Goal: Transaction & Acquisition: Purchase product/service

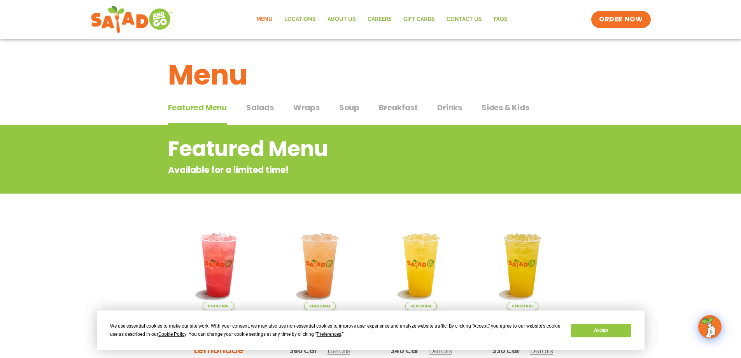
click at [302, 107] on span "Wraps" at bounding box center [306, 108] width 26 height 12
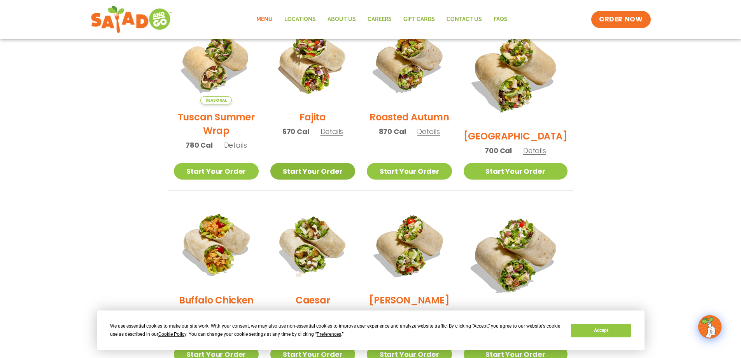
scroll to position [233, 0]
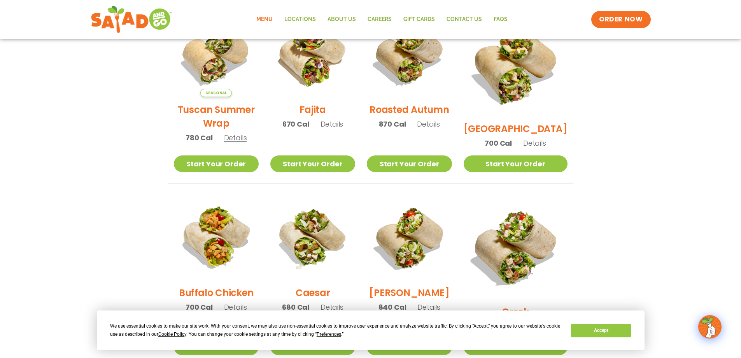
click at [544, 138] on span "Details" at bounding box center [534, 143] width 23 height 10
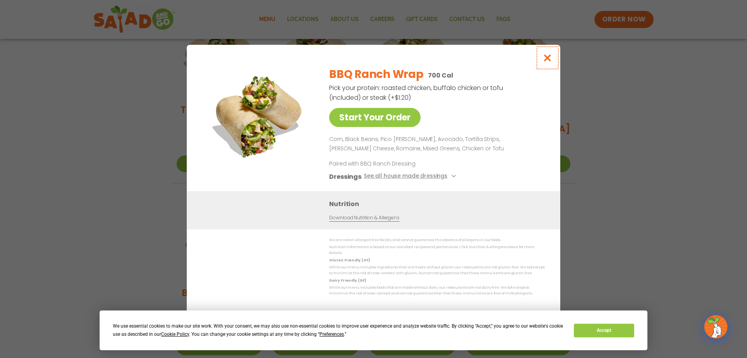
click at [551, 59] on icon "Close modal" at bounding box center [548, 58] width 10 height 8
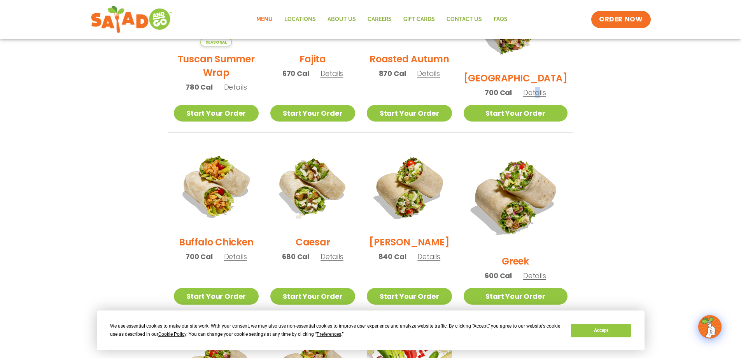
scroll to position [350, 0]
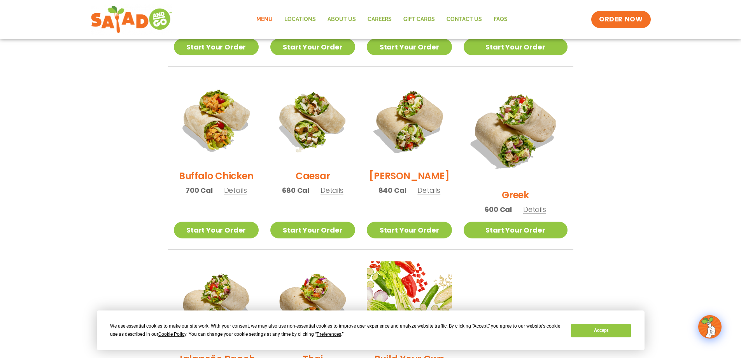
click at [241, 195] on span "Details" at bounding box center [235, 190] width 23 height 10
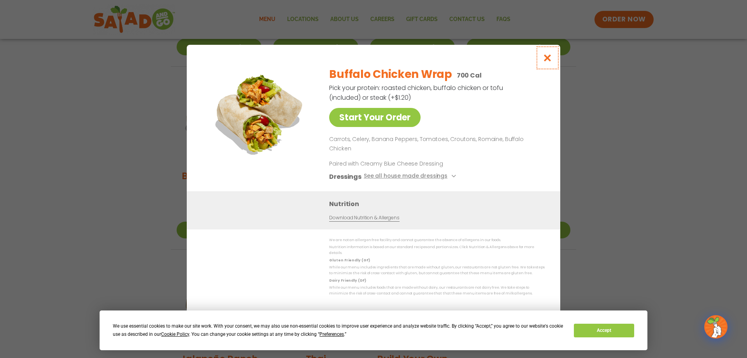
click at [548, 62] on icon "Close modal" at bounding box center [548, 58] width 10 height 8
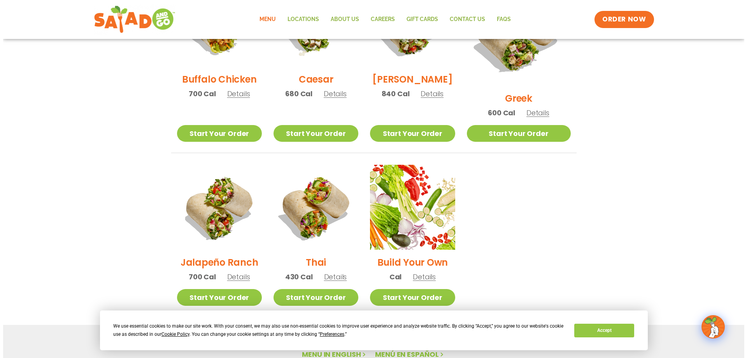
scroll to position [428, 0]
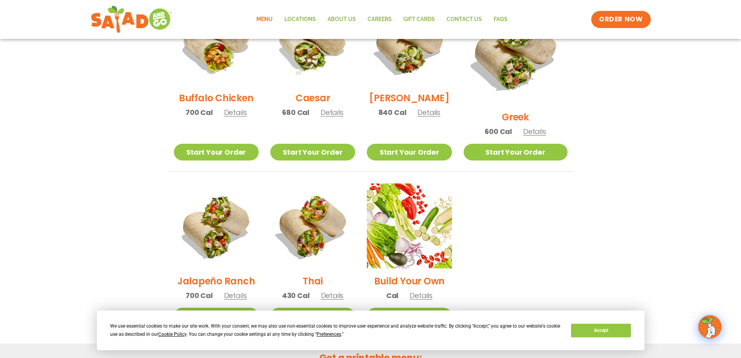
click at [545, 126] on span "Details" at bounding box center [534, 131] width 23 height 10
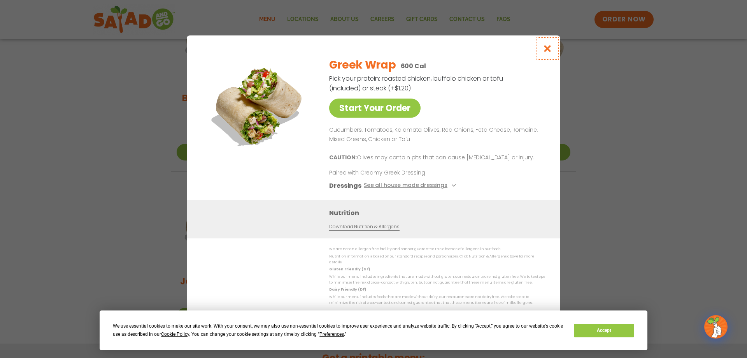
click at [543, 53] on icon "Close modal" at bounding box center [548, 48] width 10 height 8
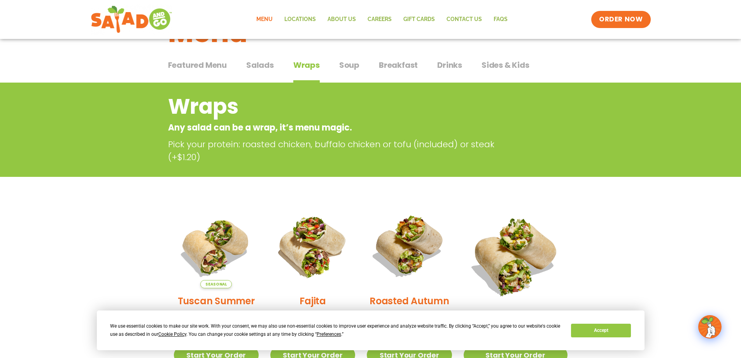
scroll to position [0, 0]
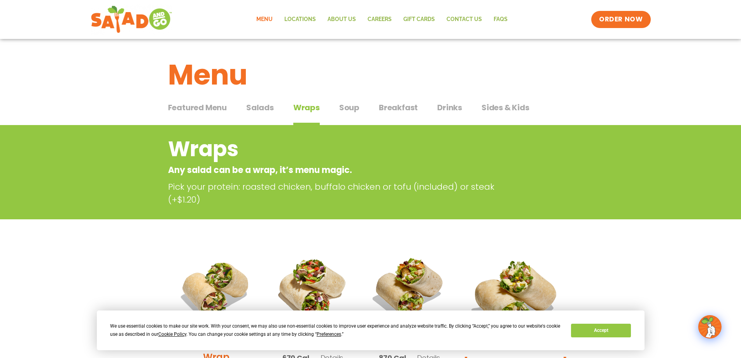
click at [264, 107] on span "Salads" at bounding box center [260, 108] width 28 height 12
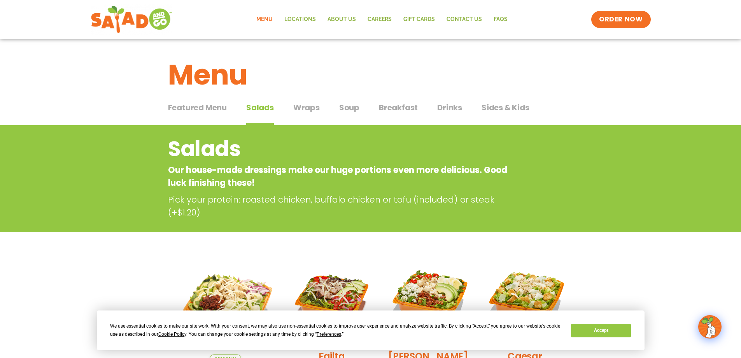
click at [316, 105] on span "Wraps" at bounding box center [306, 108] width 26 height 12
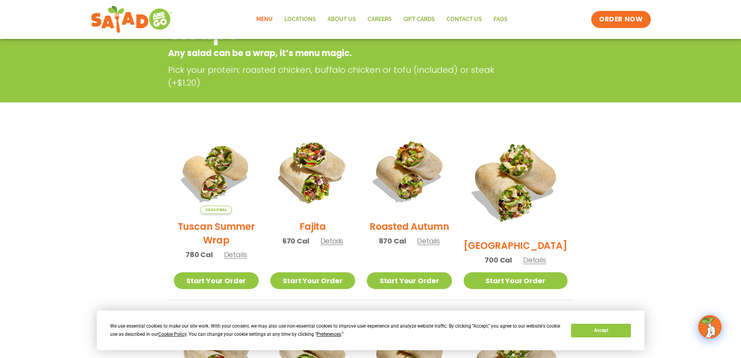
scroll to position [233, 0]
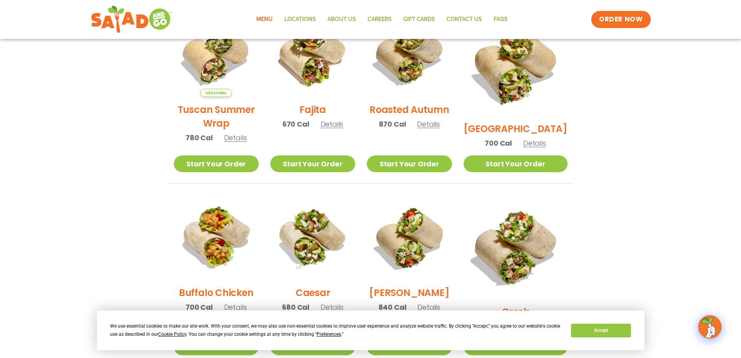
click at [542, 138] on span "Details" at bounding box center [534, 143] width 23 height 10
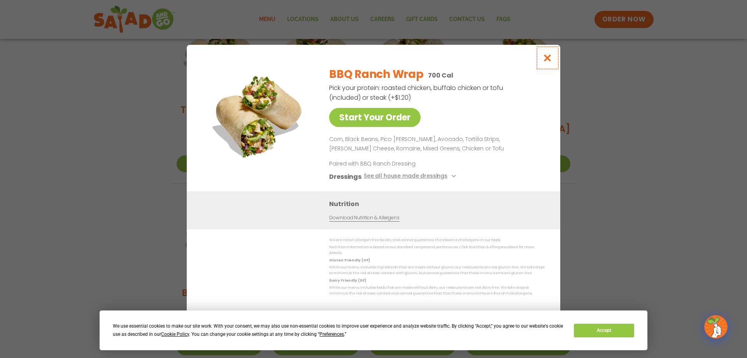
click at [547, 62] on icon "Close modal" at bounding box center [548, 58] width 10 height 8
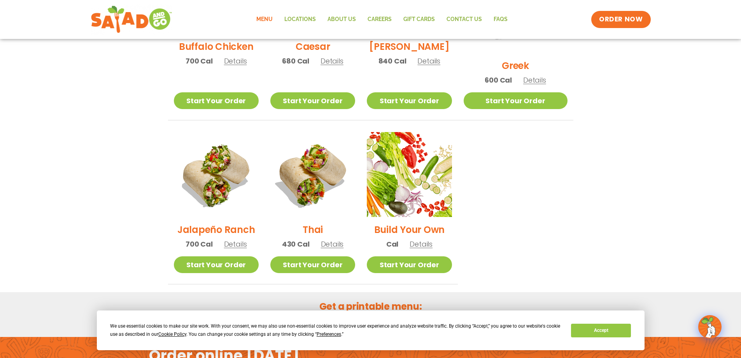
scroll to position [545, 0]
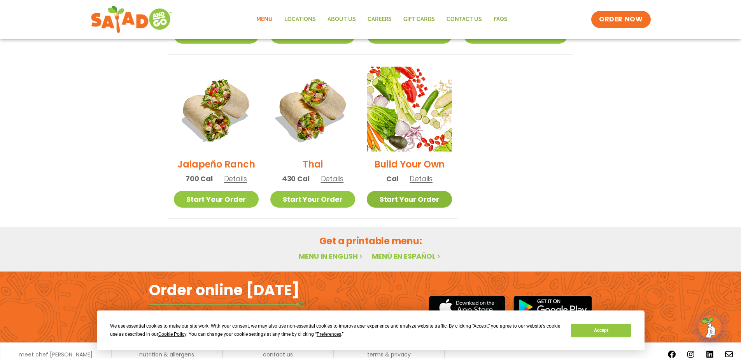
click at [430, 191] on link "Start Your Order" at bounding box center [409, 199] width 85 height 17
